Goal: Task Accomplishment & Management: Complete application form

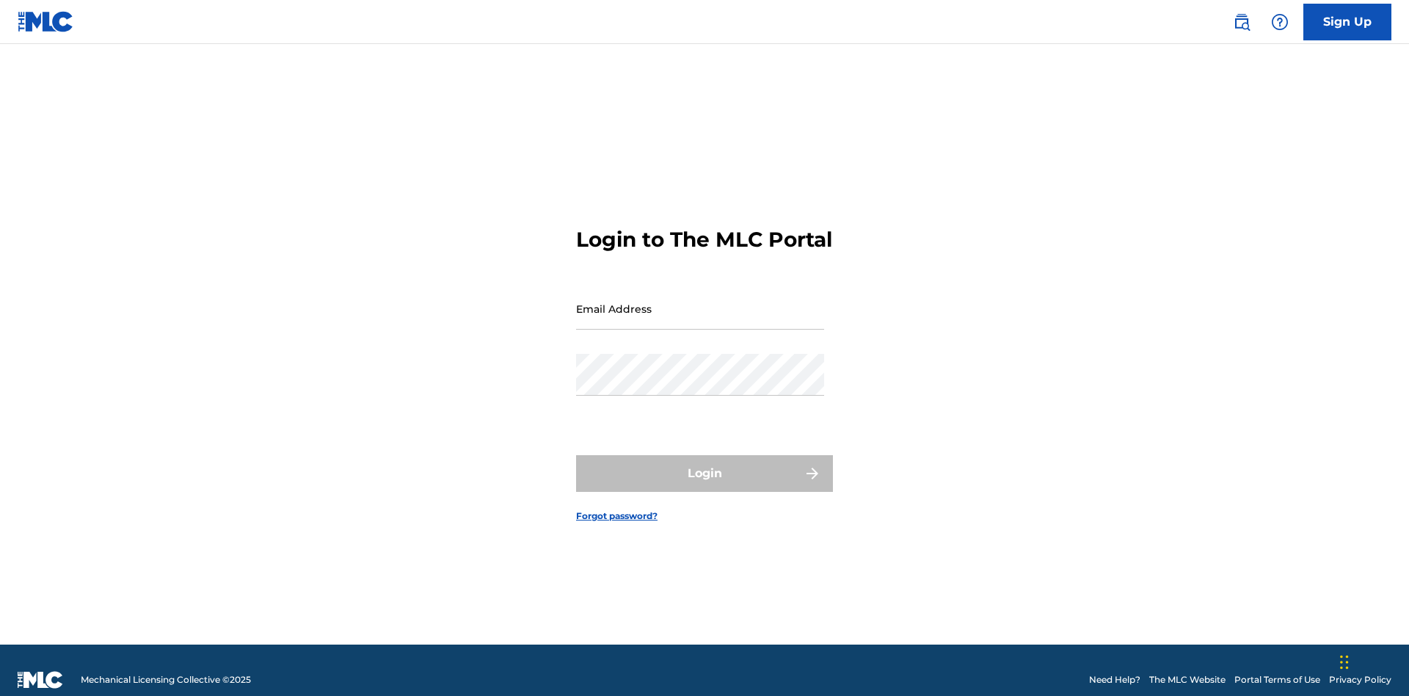
scroll to position [19, 0]
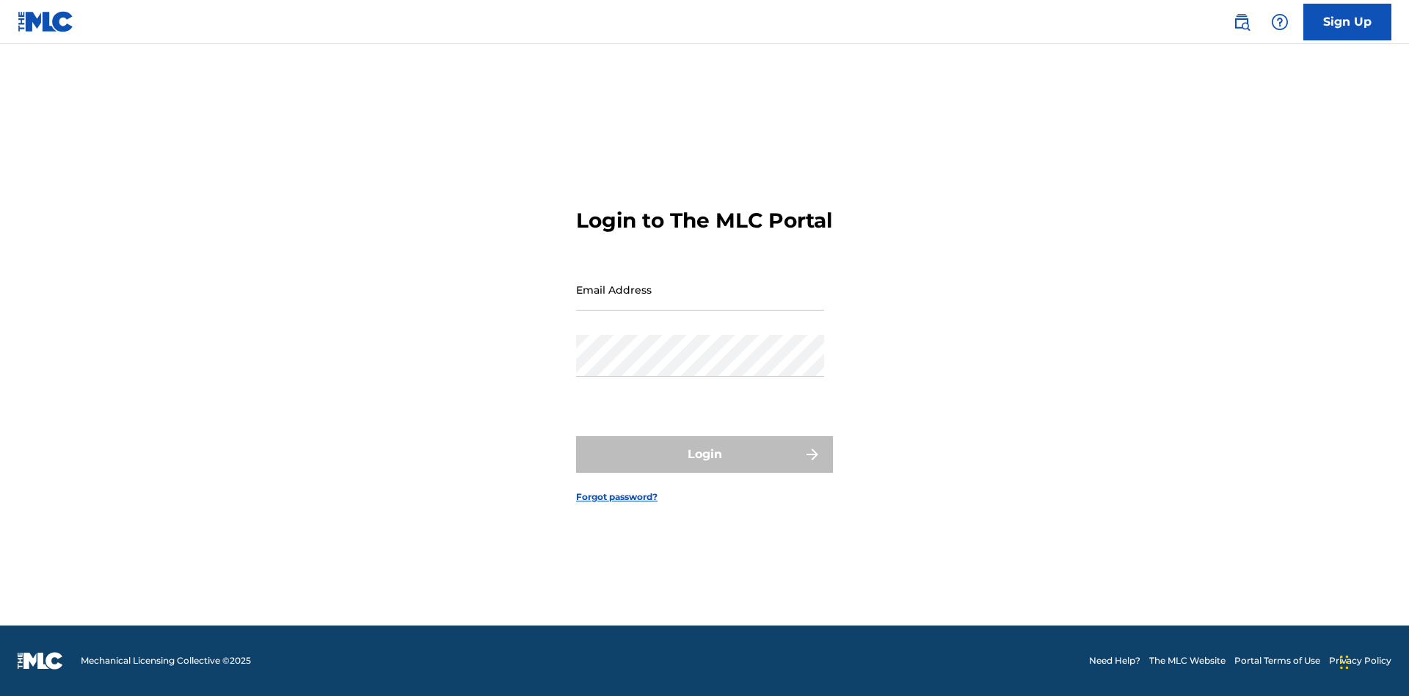
click at [700, 302] on input "Email Address" at bounding box center [700, 290] width 248 height 42
type input "Duke.McTesterson@gmail.com"
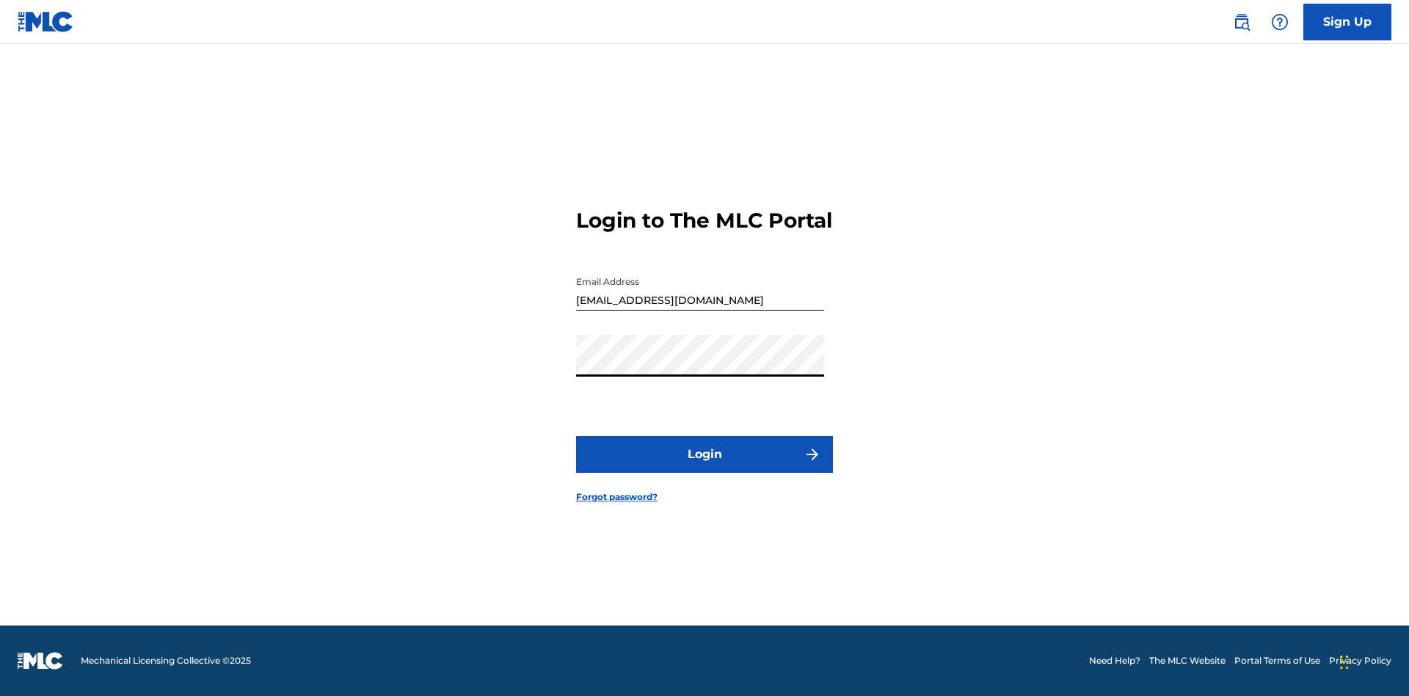
click at [705, 467] on button "Login" at bounding box center [704, 454] width 257 height 37
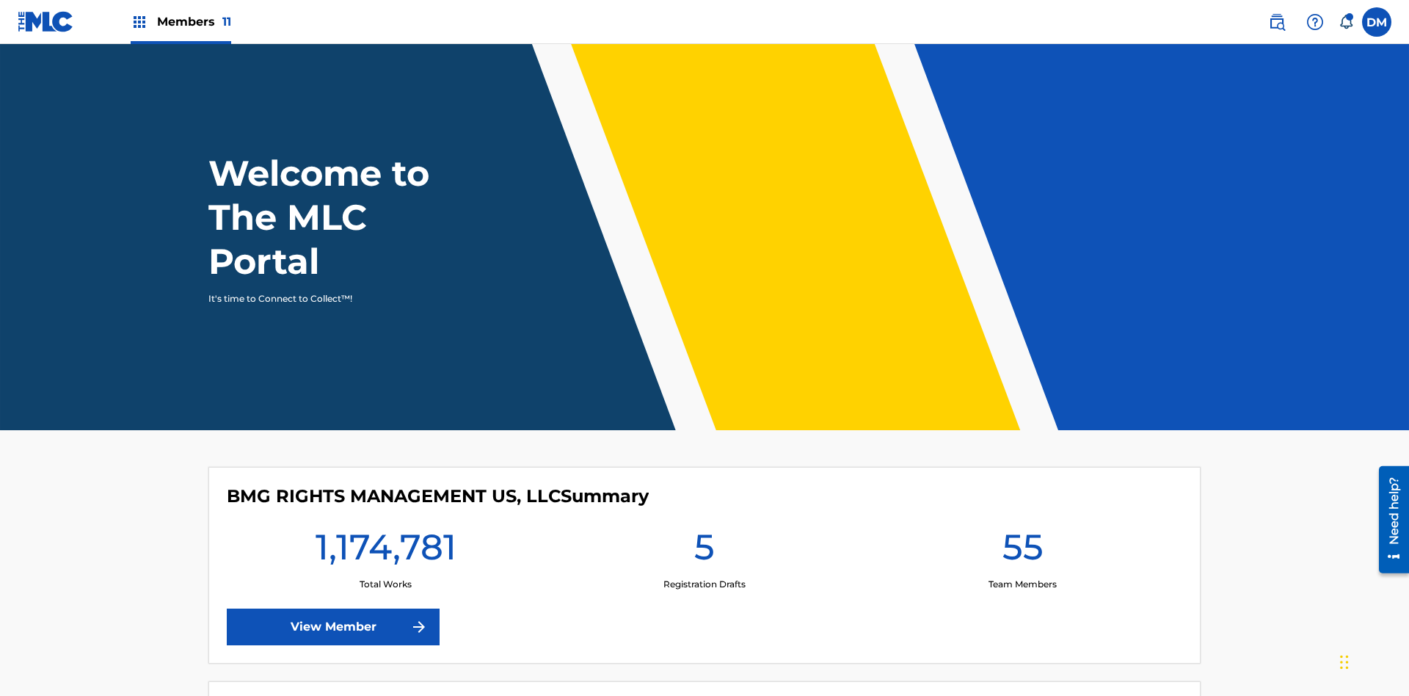
click at [1377, 21] on label at bounding box center [1376, 21] width 29 height 29
click at [1377, 22] on input "DM Duke McTesterson duke.mctesterson@gmail.com Notification Preferences Profile…" at bounding box center [1377, 22] width 0 height 0
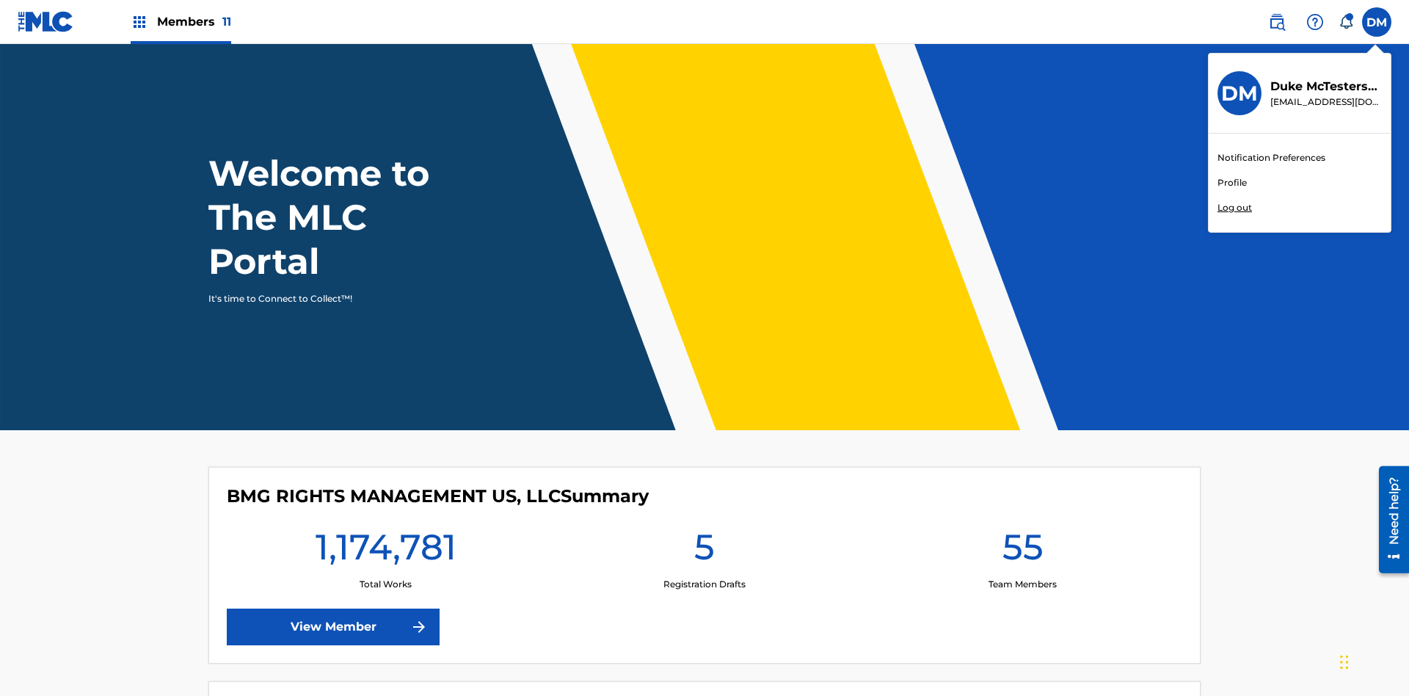
scroll to position [88, 0]
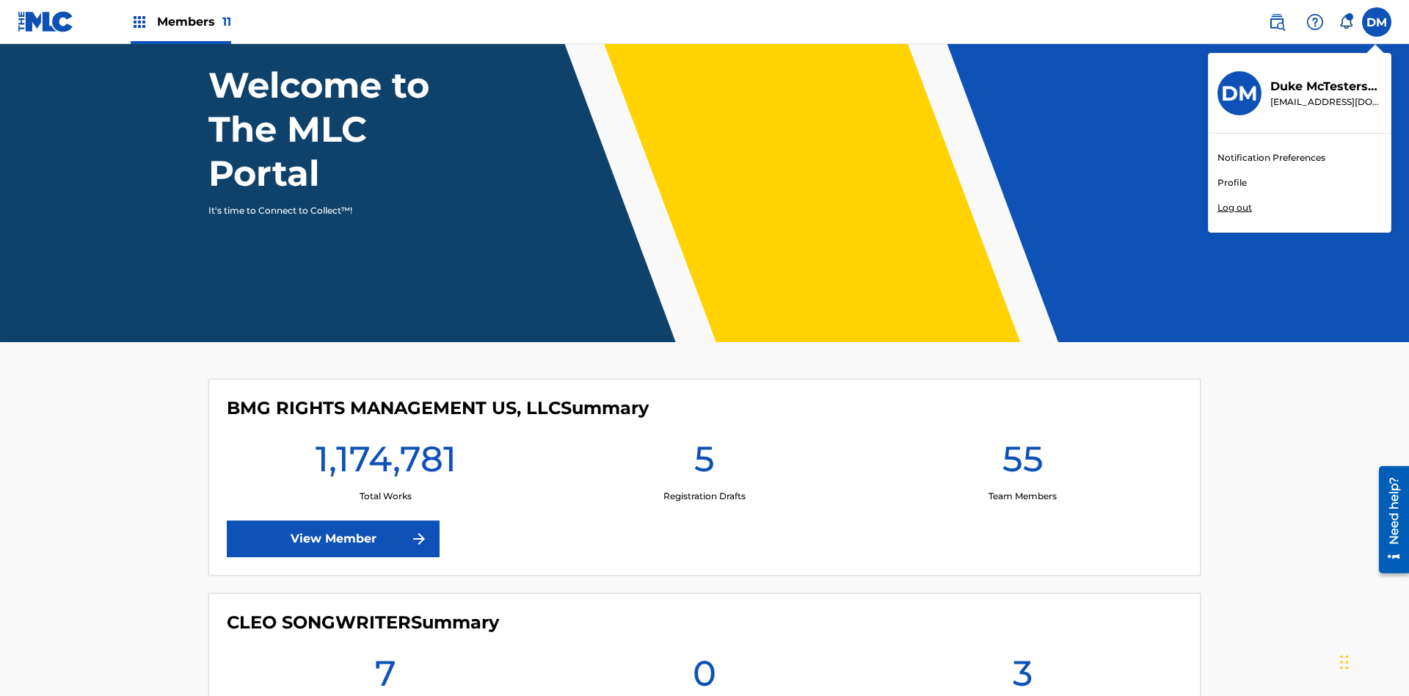
click at [1232, 183] on link "Profile" at bounding box center [1232, 182] width 29 height 13
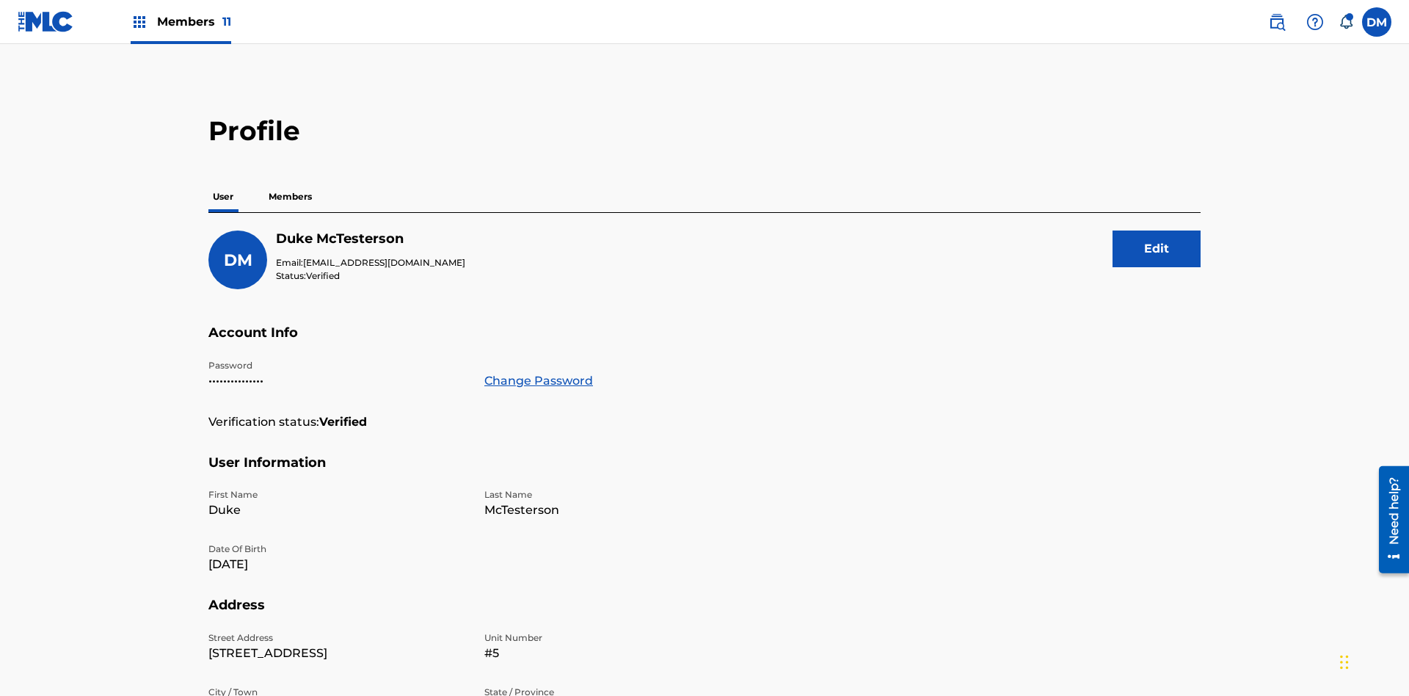
scroll to position [93, 0]
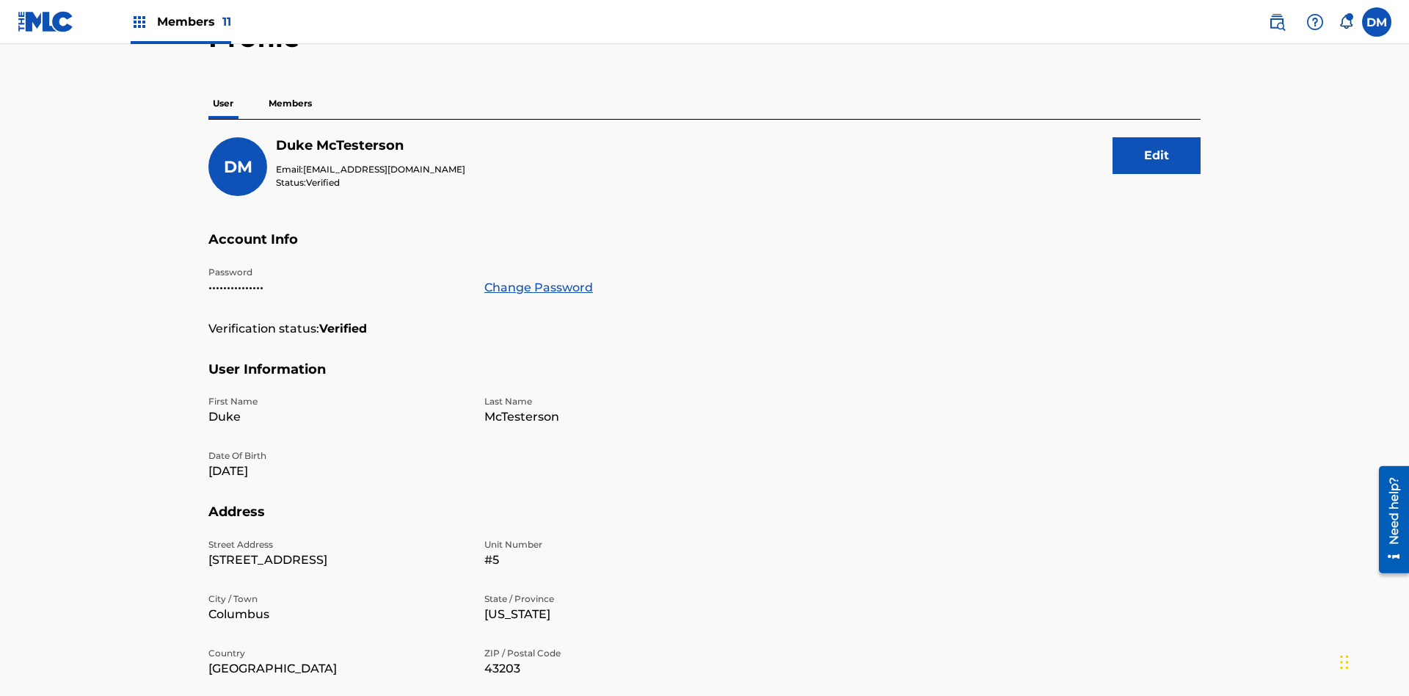
click at [291, 103] on p "Members" at bounding box center [290, 103] width 52 height 31
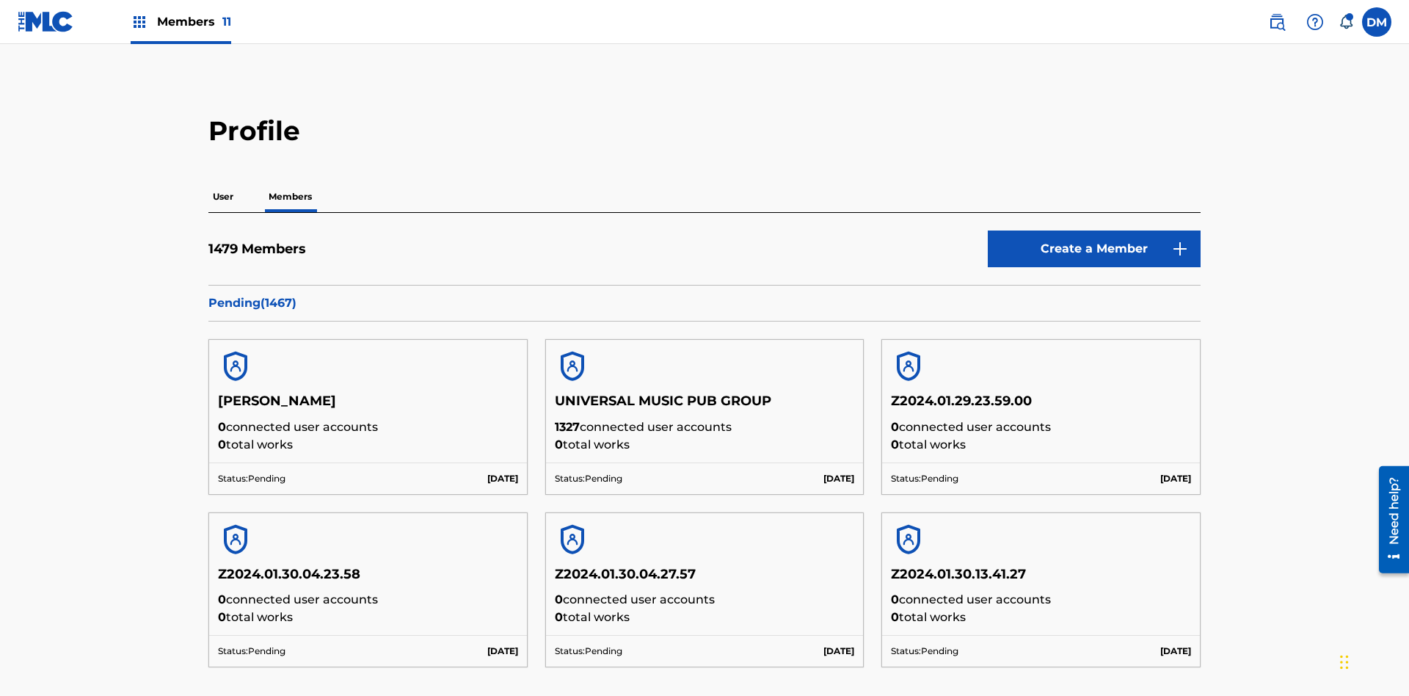
scroll to position [142, 0]
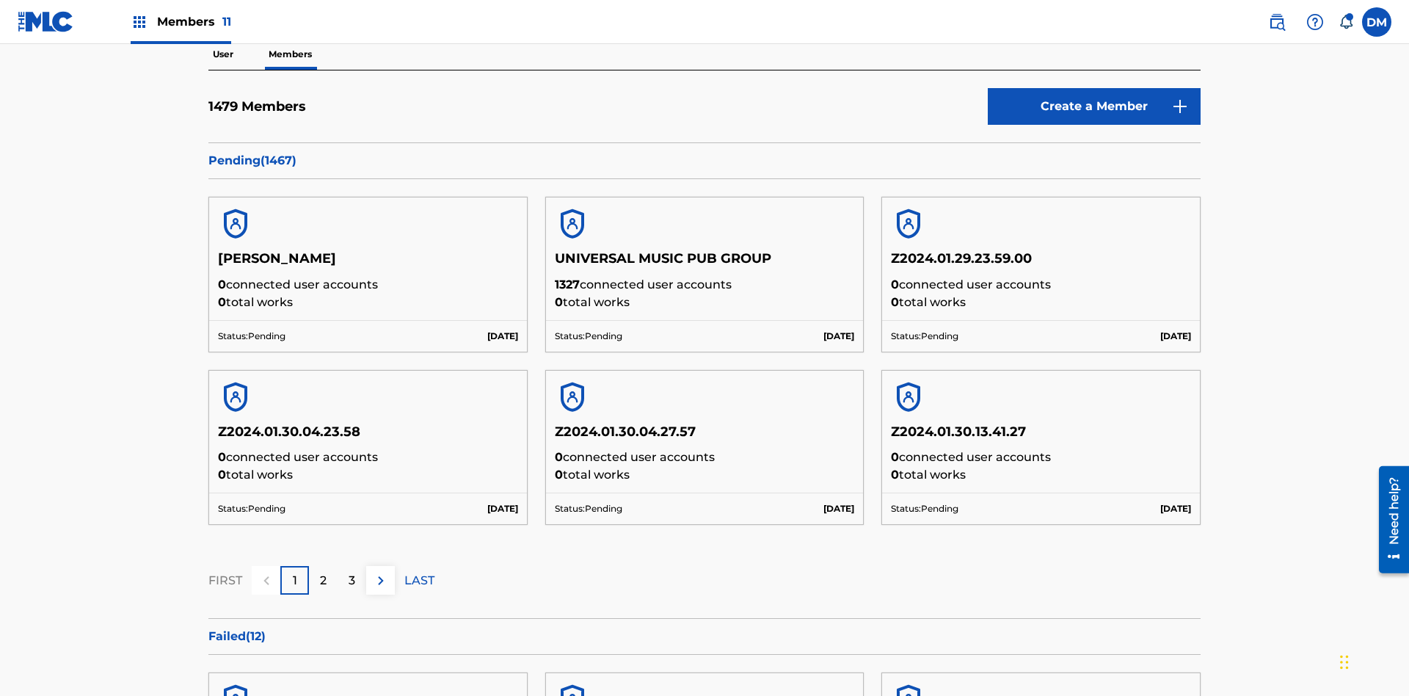
click at [1094, 106] on link "Create a Member" at bounding box center [1094, 106] width 213 height 37
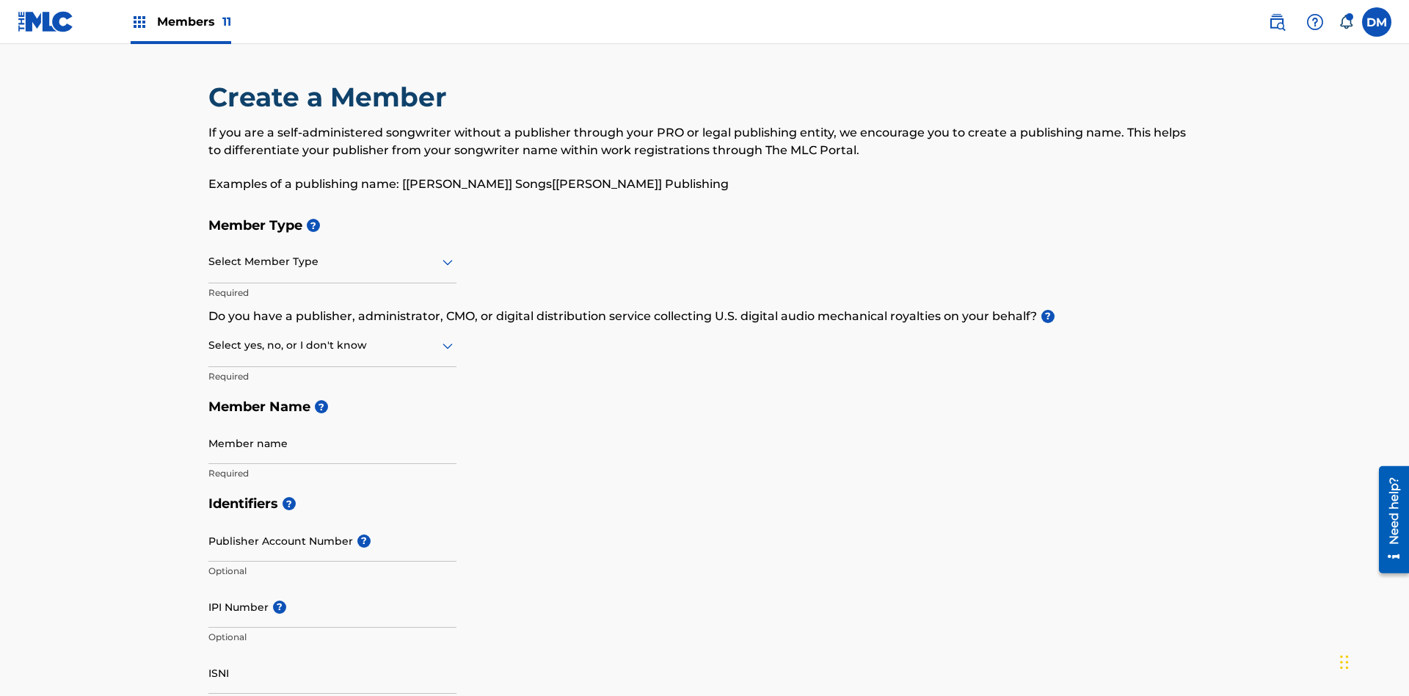
scroll to position [166, 0]
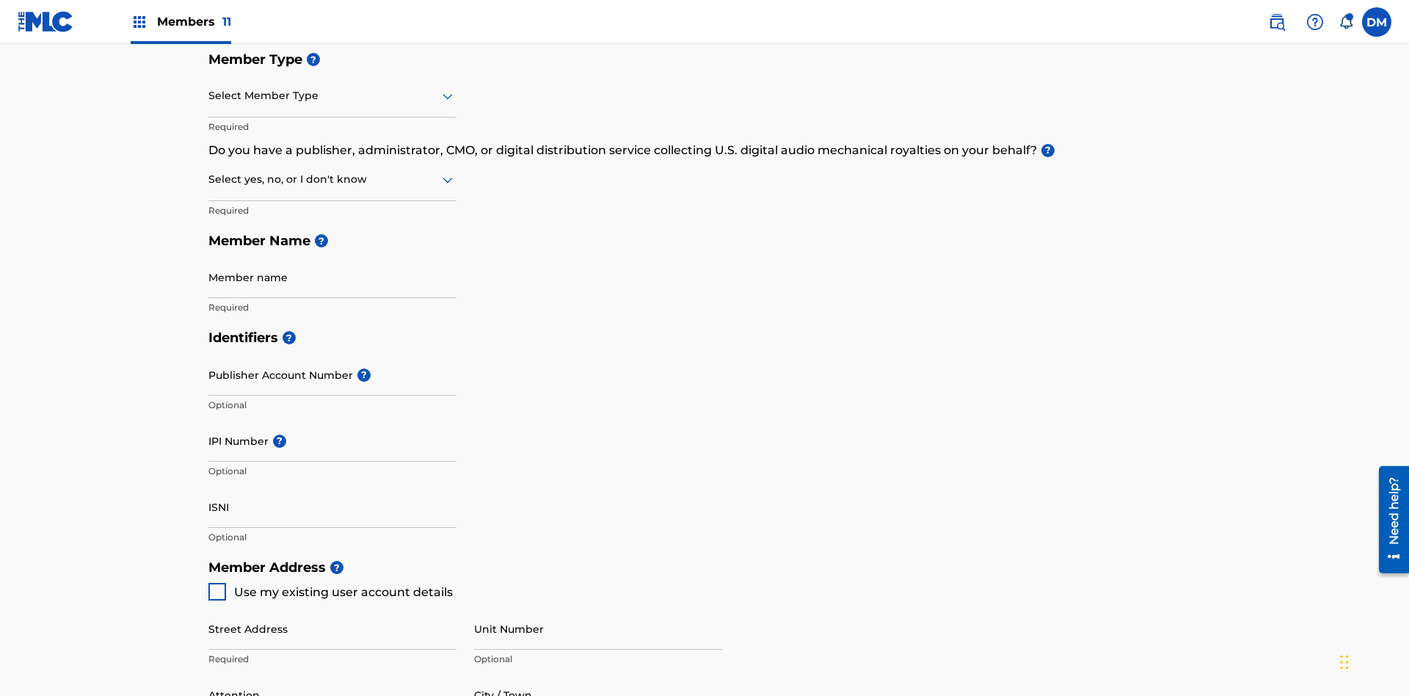
click at [209, 95] on input "text" at bounding box center [209, 95] width 3 height 15
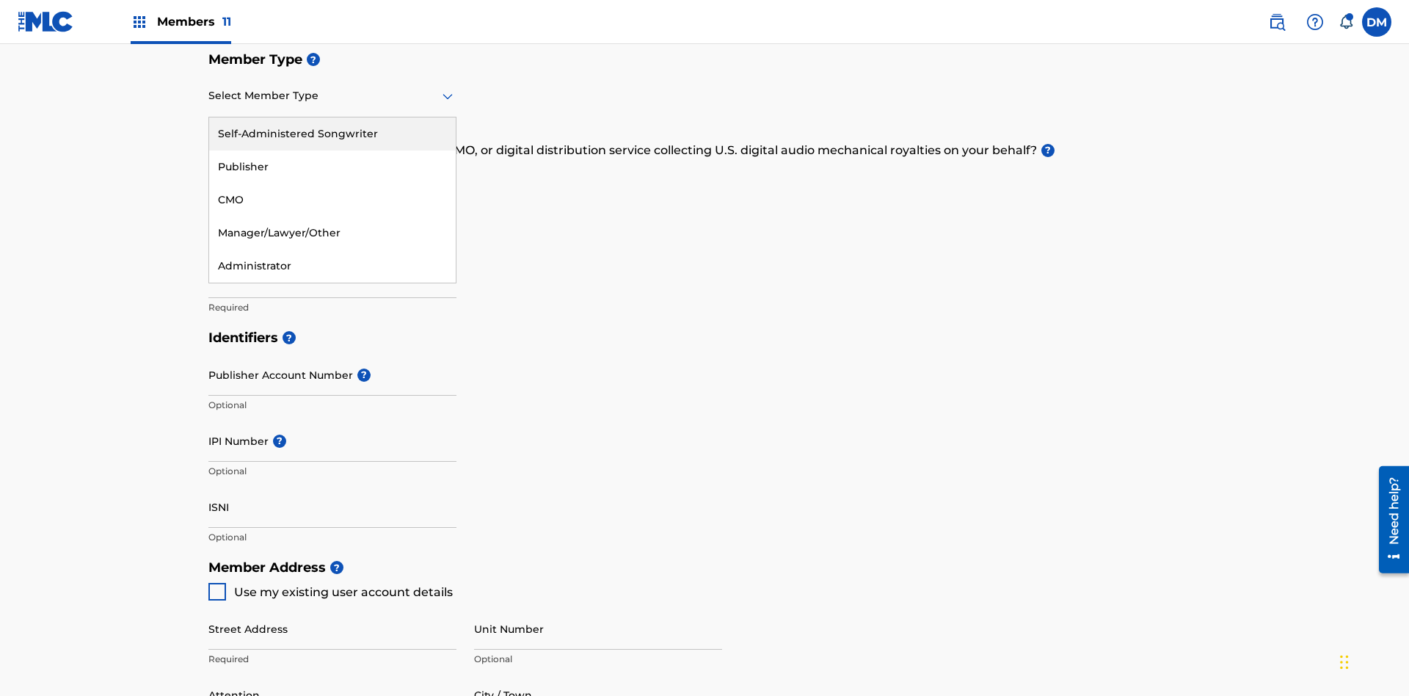
click at [332, 134] on div "Self-Administered Songwriter" at bounding box center [332, 133] width 247 height 33
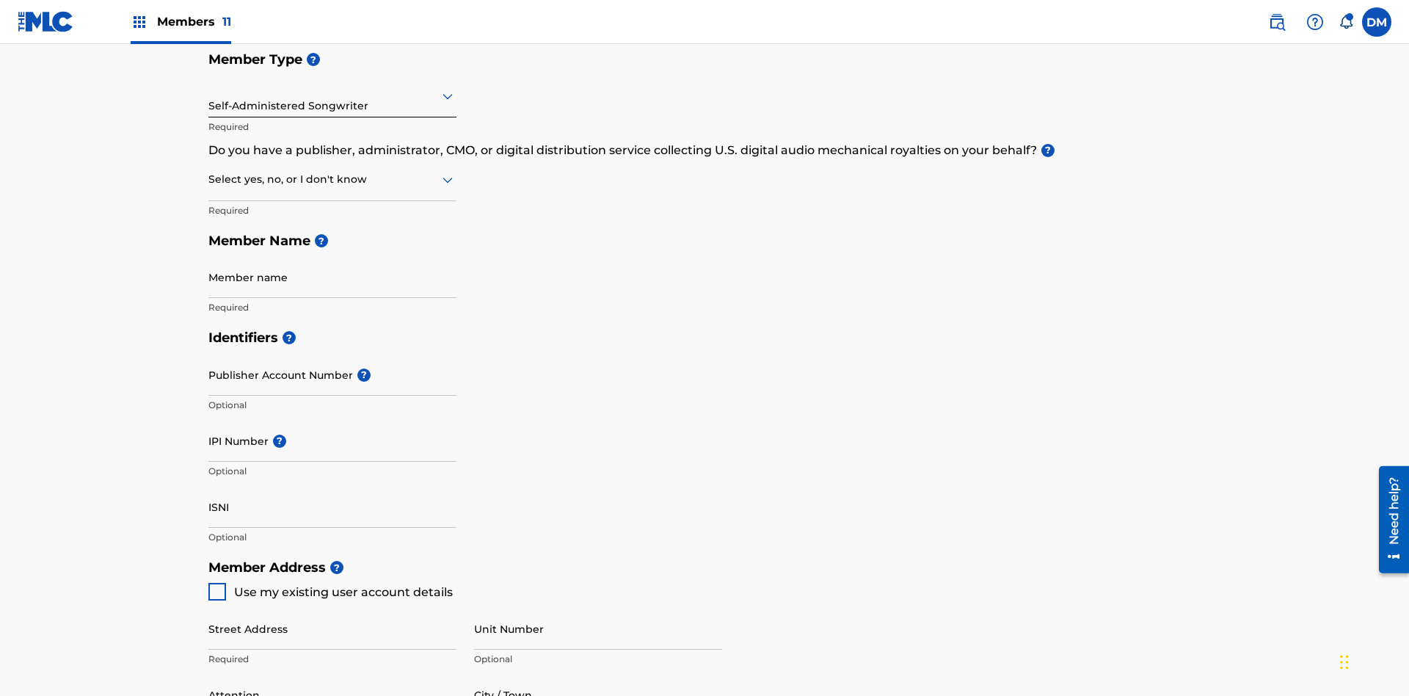
scroll to position [250, 0]
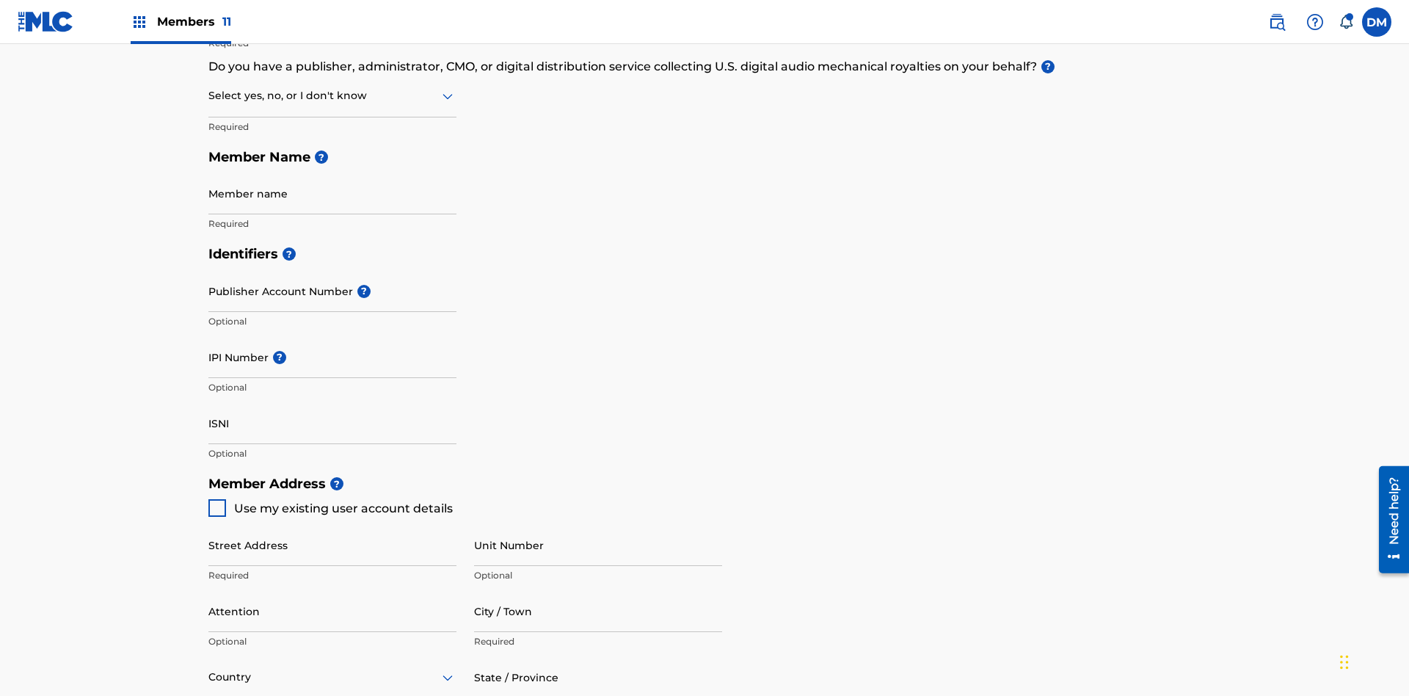
click at [209, 95] on input "text" at bounding box center [209, 95] width 3 height 15
click at [332, 167] on div "No" at bounding box center [332, 166] width 247 height 33
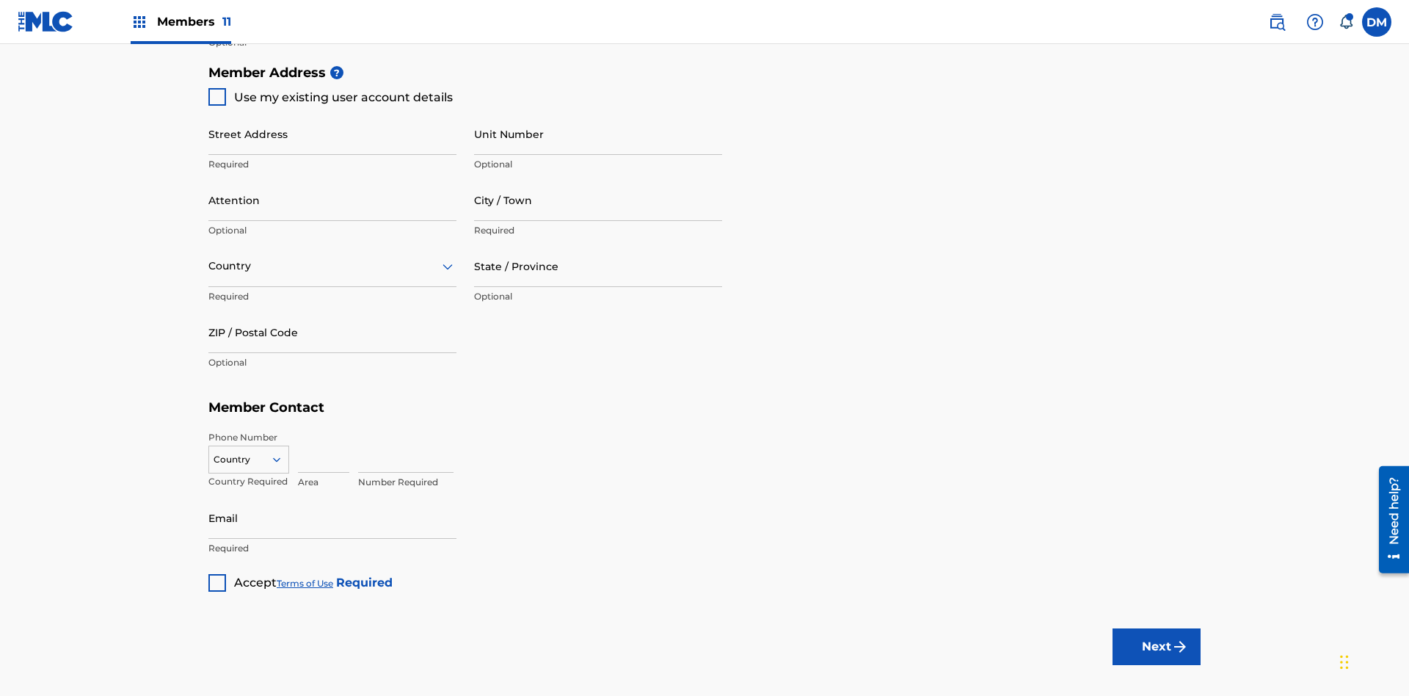
click at [330, 97] on span "Use my existing user account details" at bounding box center [343, 97] width 219 height 14
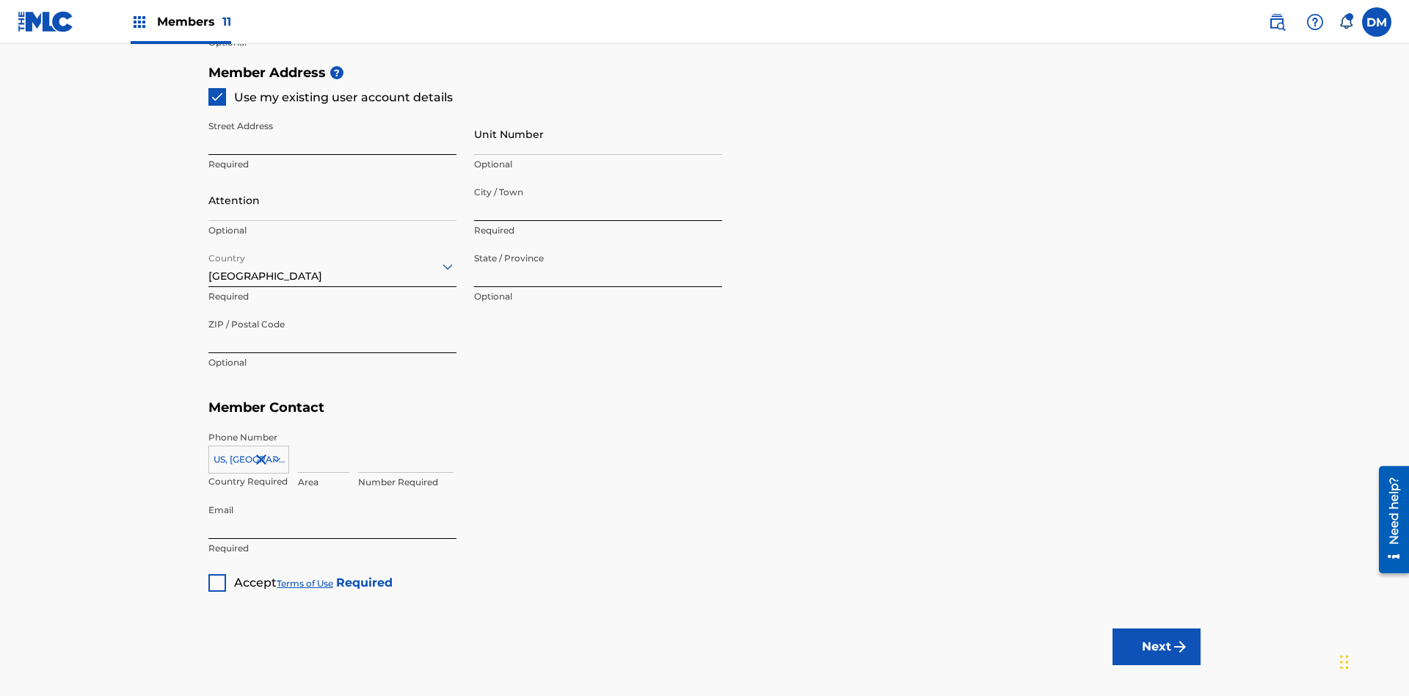
type input "123 Main Street"
type input "Columbus"
type input "43203"
type input "740"
type input "8086351"
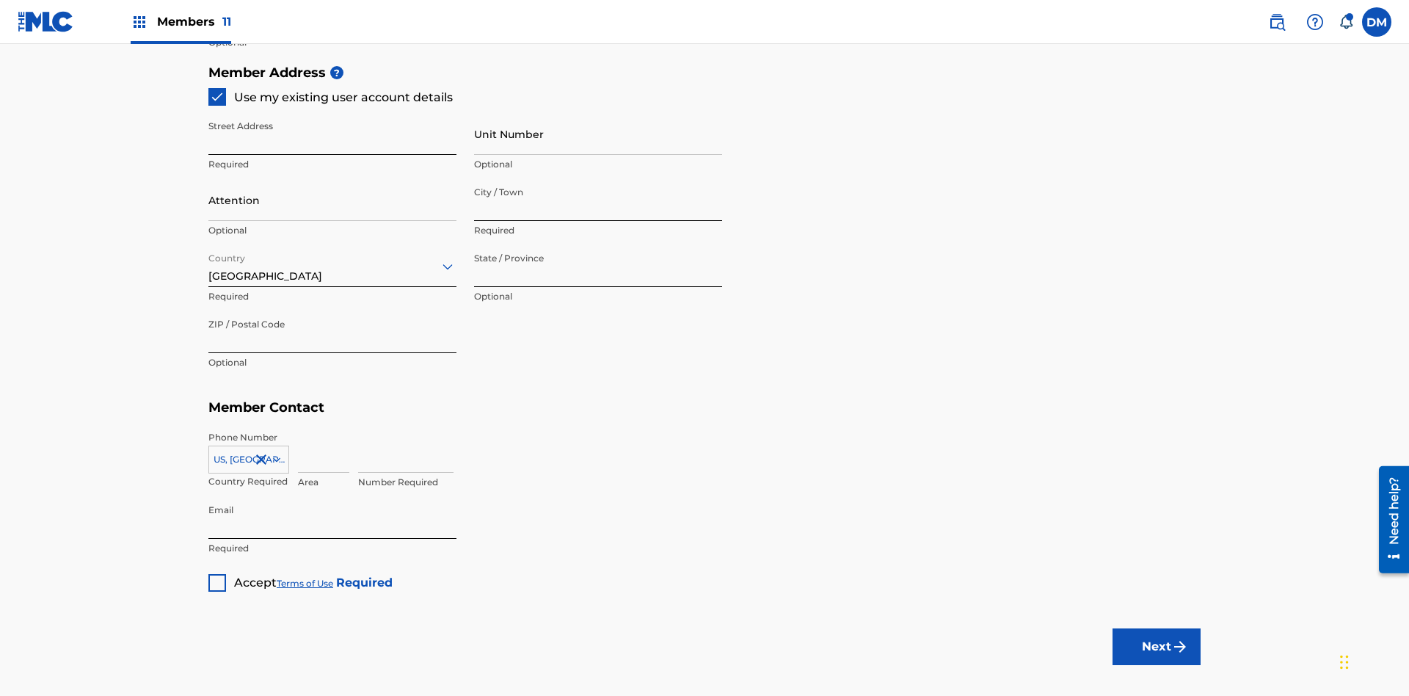
type input "duke.mctesterson@gmail.com"
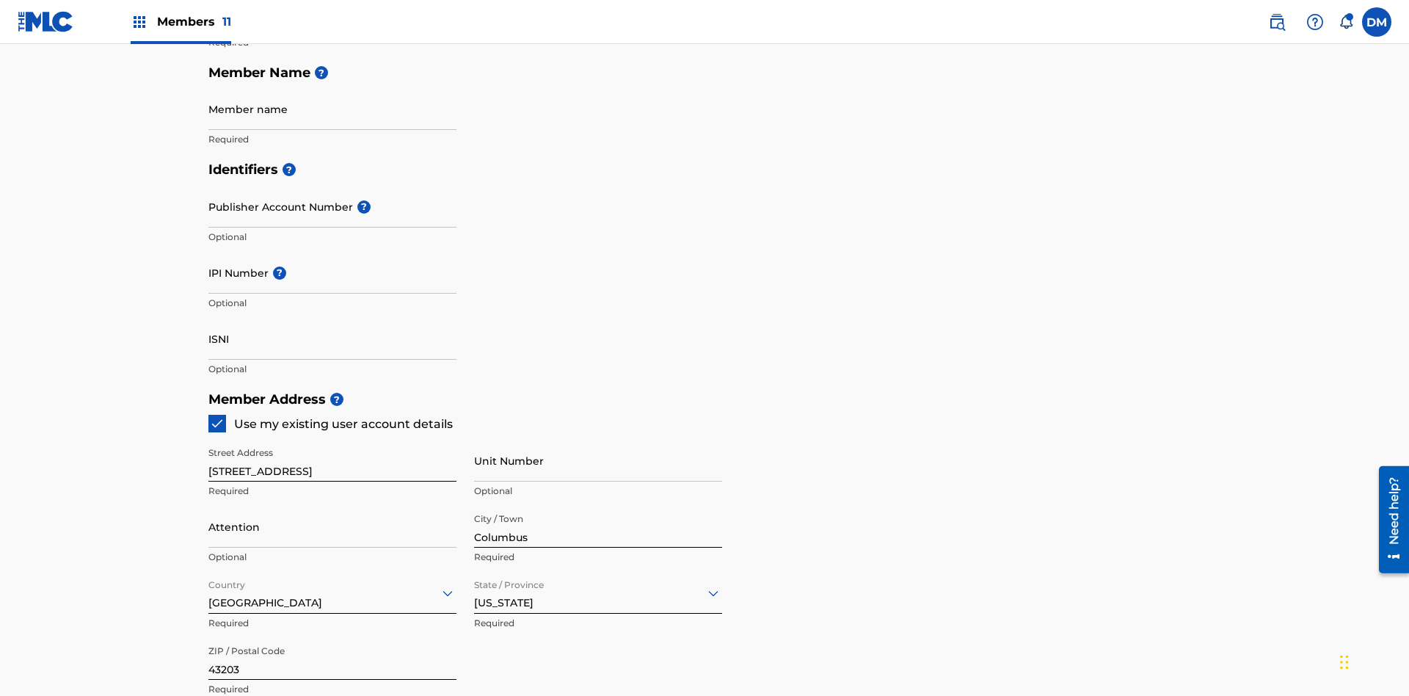
click at [332, 109] on input "Member name" at bounding box center [332, 109] width 248 height 42
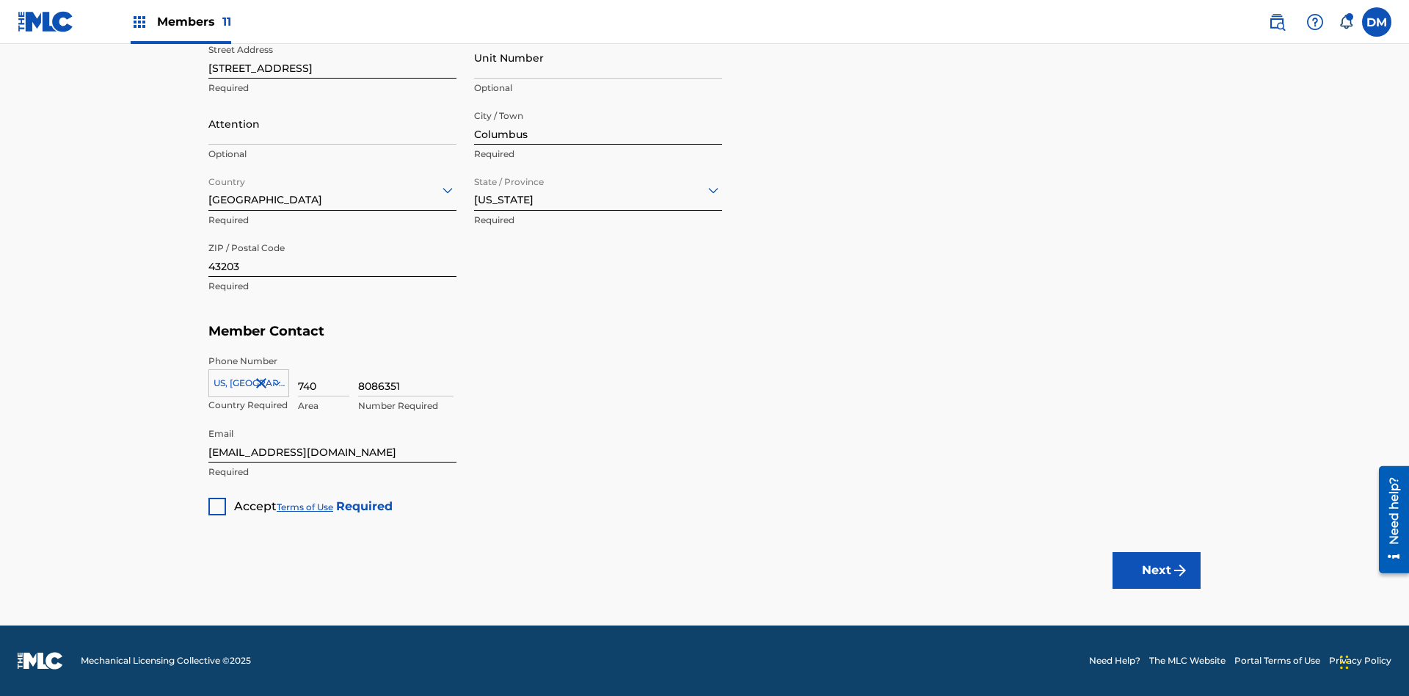
type input "Z2025.08.22.04.25.00"
click at [217, 506] on div at bounding box center [217, 507] width 18 height 18
click at [1157, 570] on button "Next" at bounding box center [1157, 570] width 88 height 37
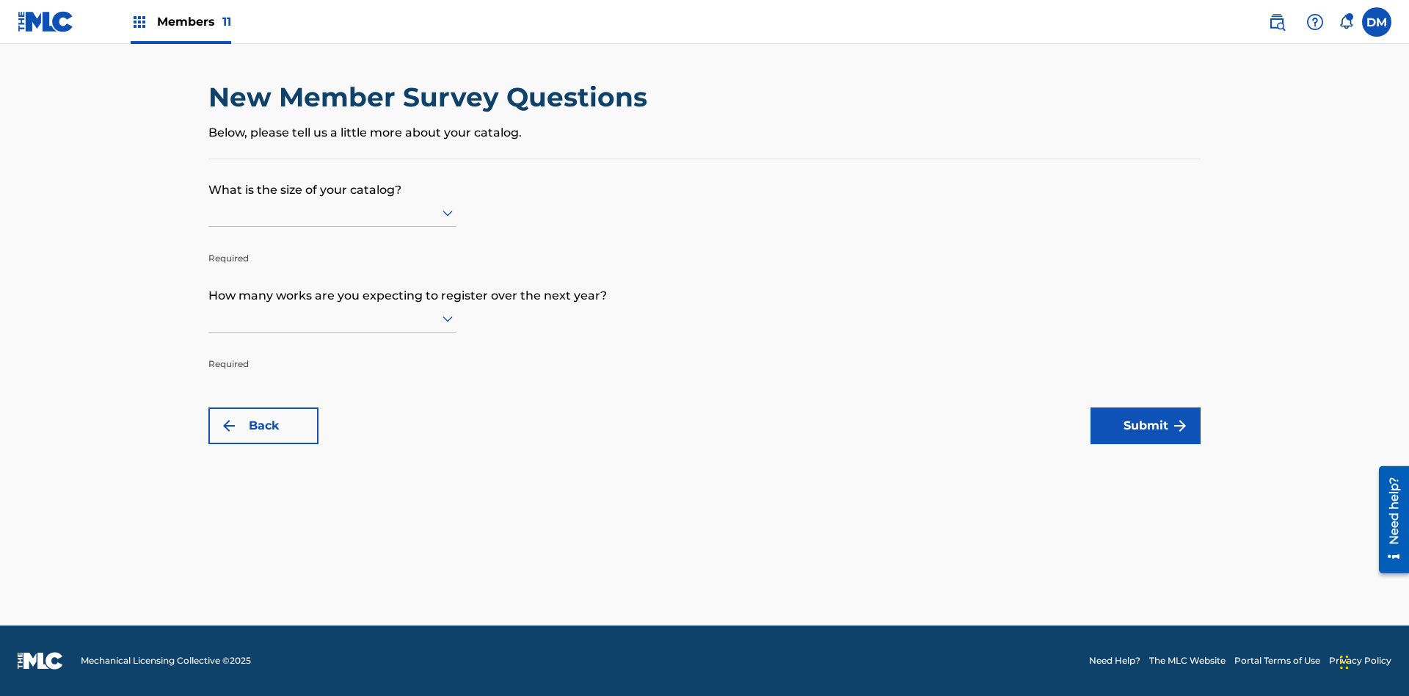
click at [209, 212] on input "text" at bounding box center [209, 212] width 3 height 15
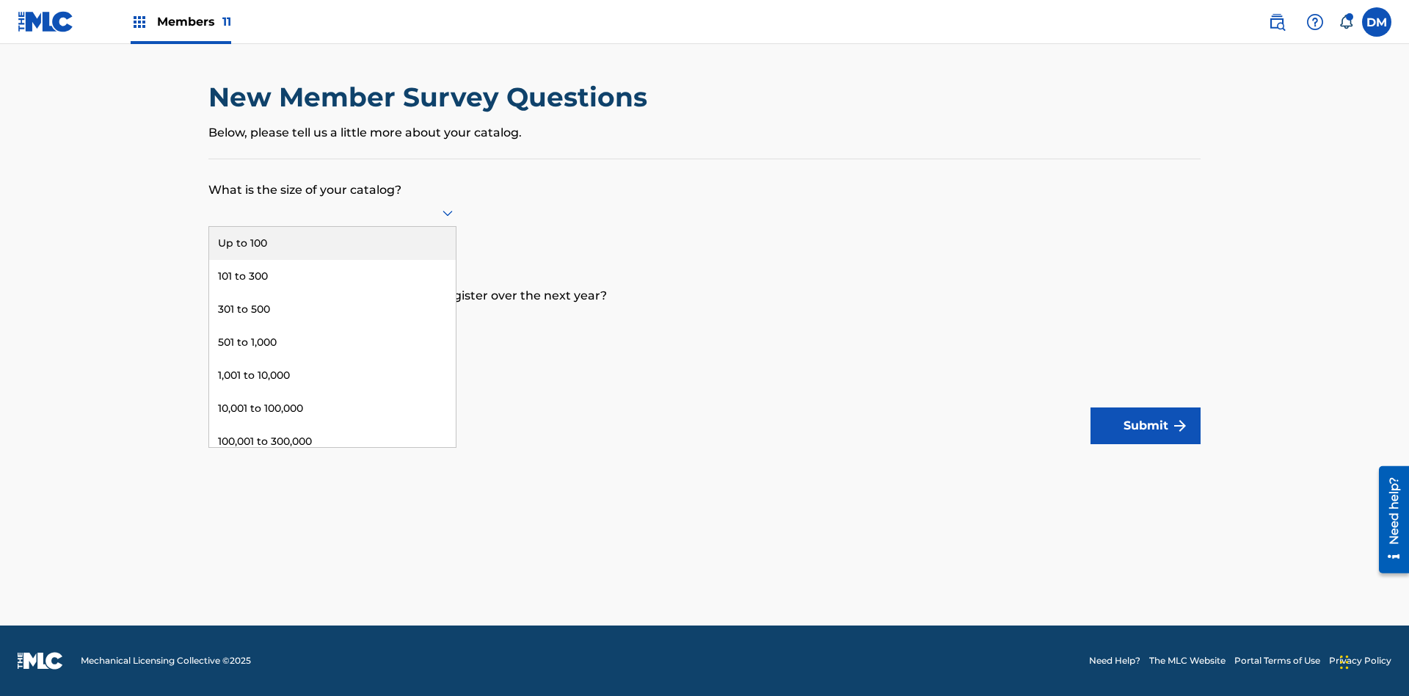
click at [332, 491] on div "Over 500,000" at bounding box center [332, 507] width 247 height 33
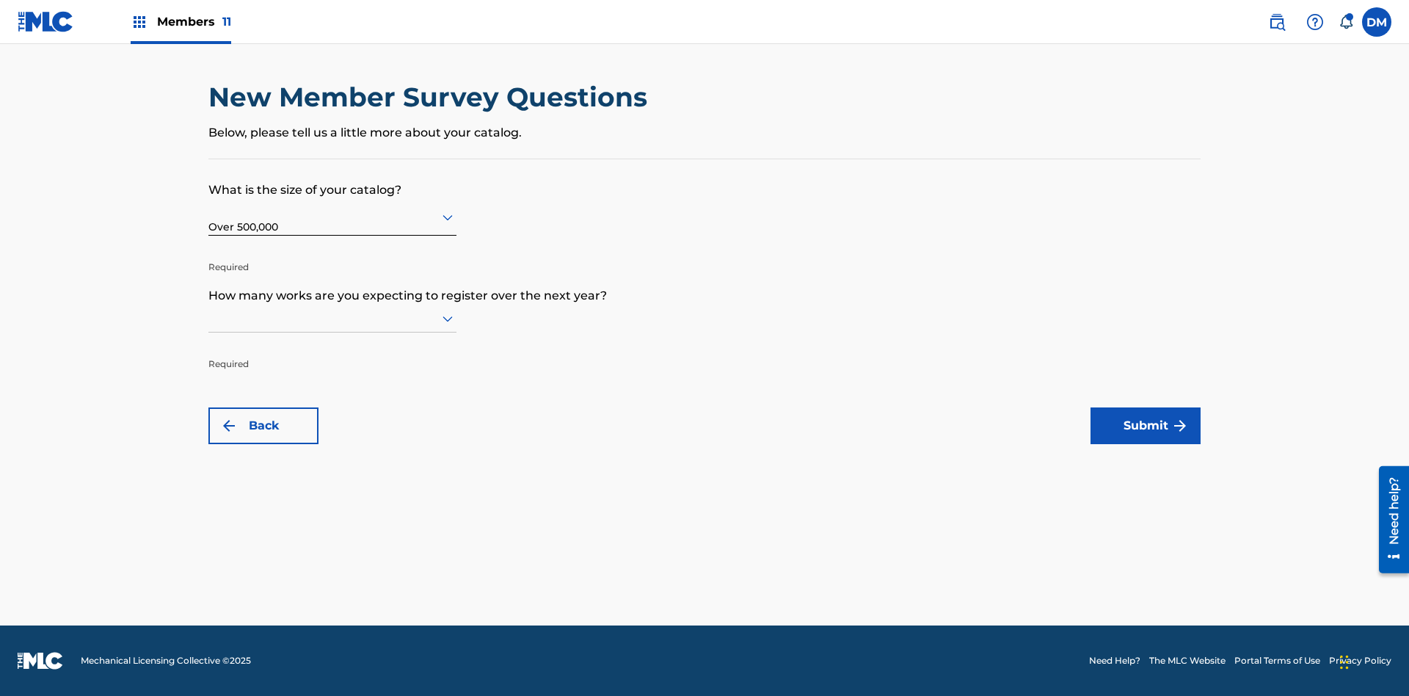
click at [209, 318] on input "text" at bounding box center [209, 317] width 3 height 15
click at [332, 514] on div "10,001 to 100,000" at bounding box center [332, 514] width 247 height 33
click at [1146, 426] on button "Submit" at bounding box center [1146, 425] width 110 height 37
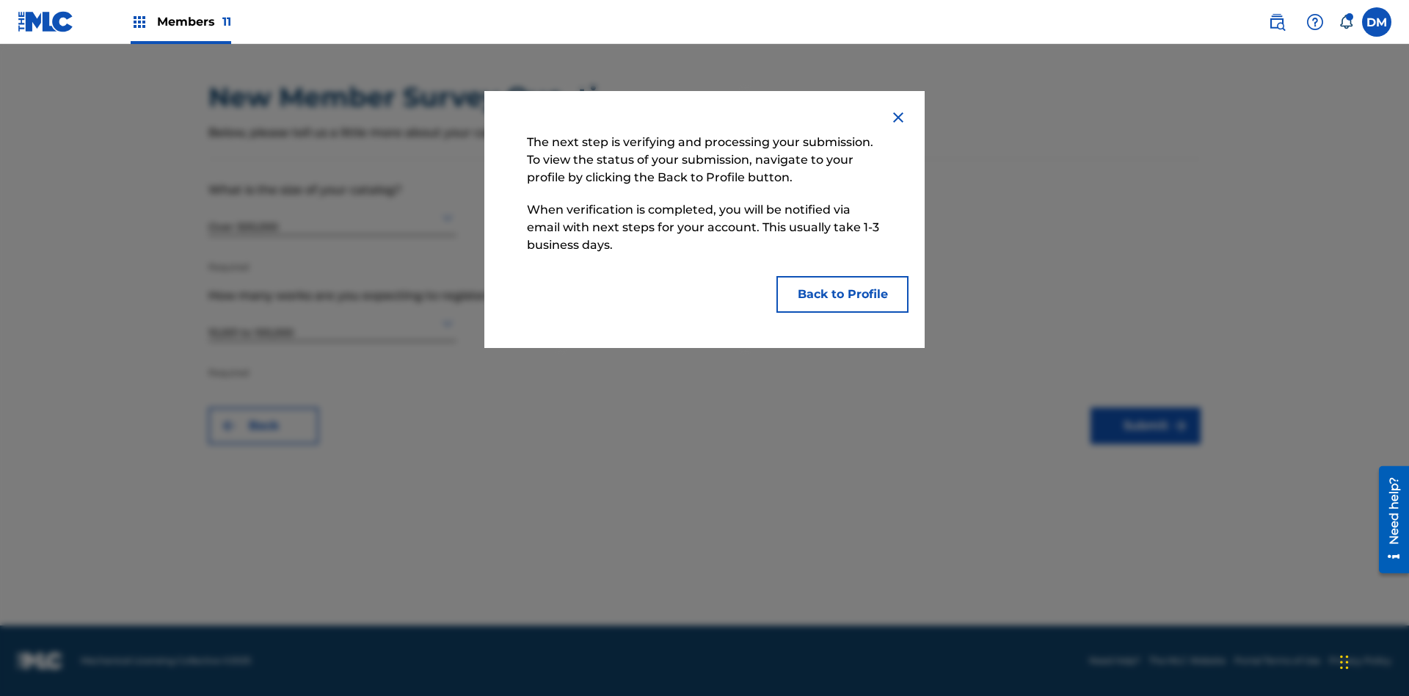
click at [843, 294] on button "Back to Profile" at bounding box center [843, 294] width 132 height 37
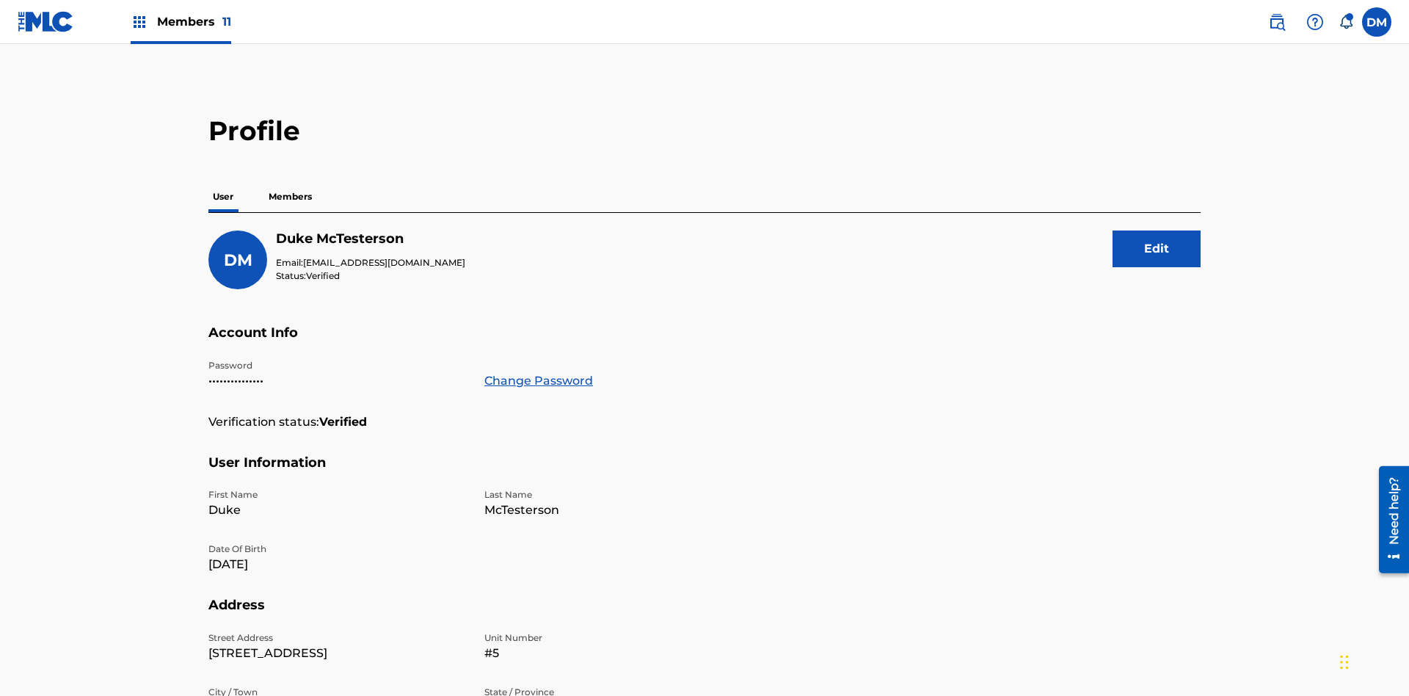
scroll to position [93, 0]
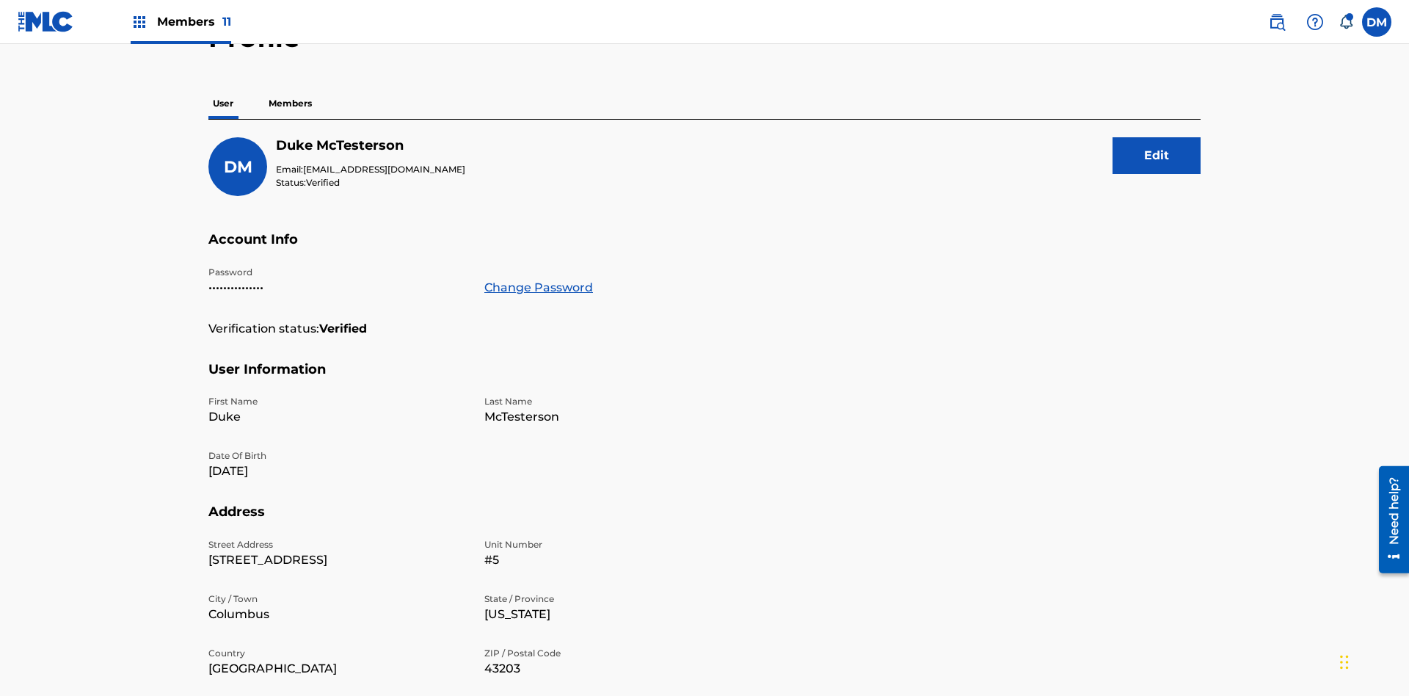
click at [291, 103] on p "Members" at bounding box center [290, 103] width 52 height 31
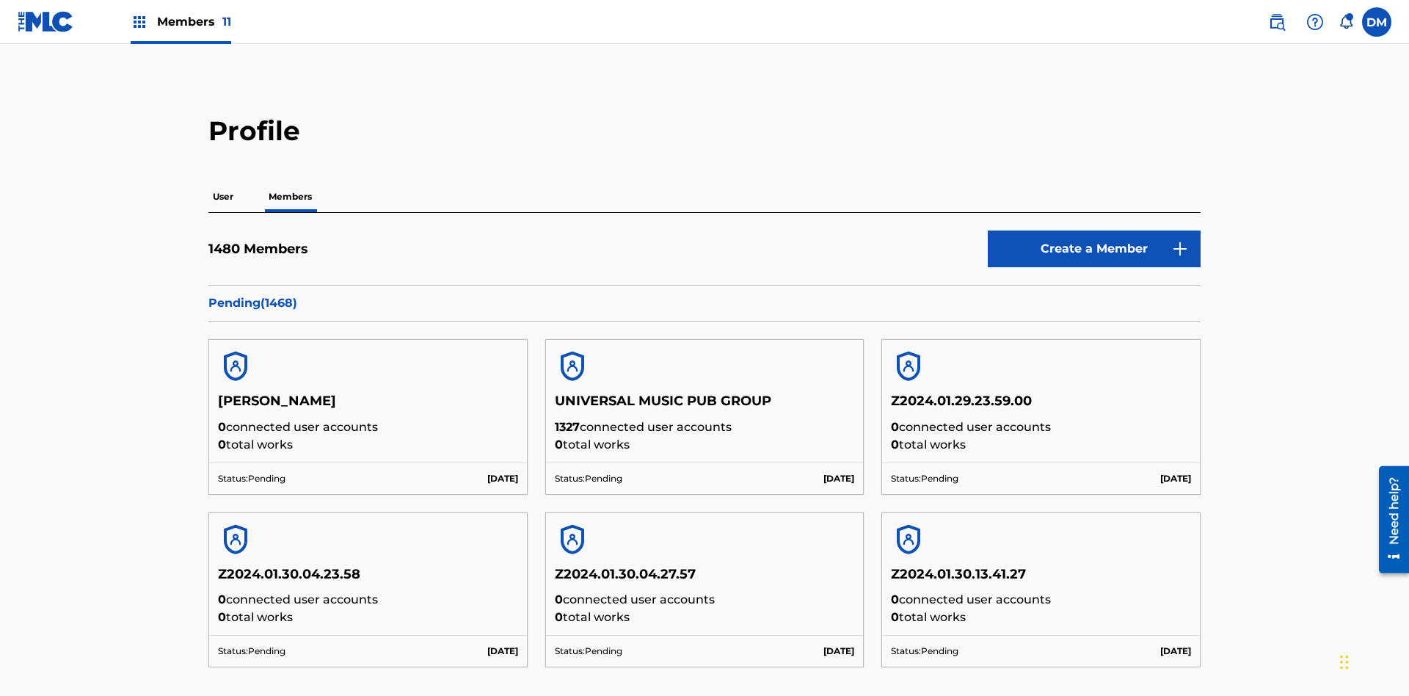
scroll to position [625, 0]
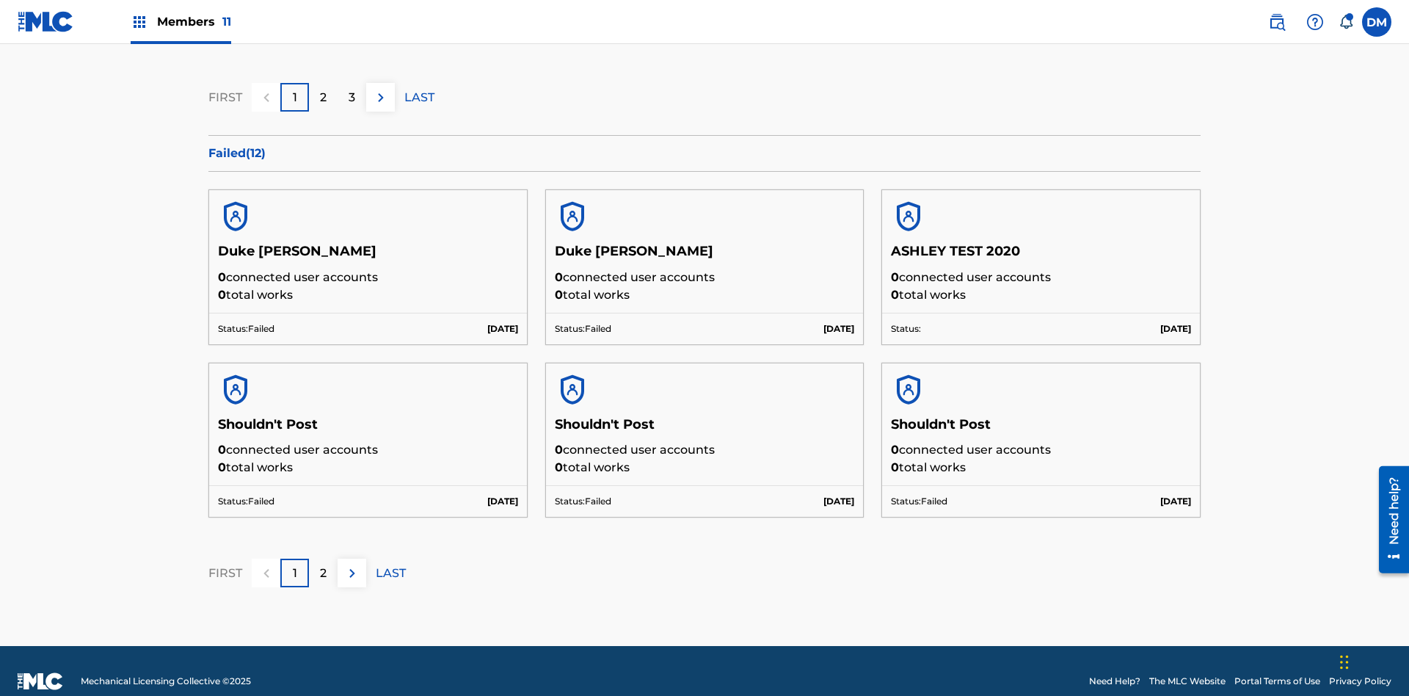
click at [419, 97] on p "LAST" at bounding box center [419, 98] width 30 height 18
